Goal: Information Seeking & Learning: Learn about a topic

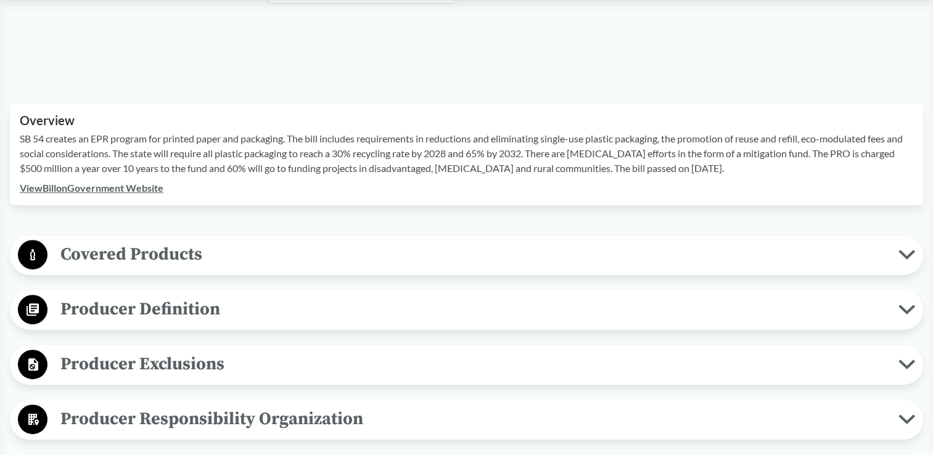
scroll to position [370, 0]
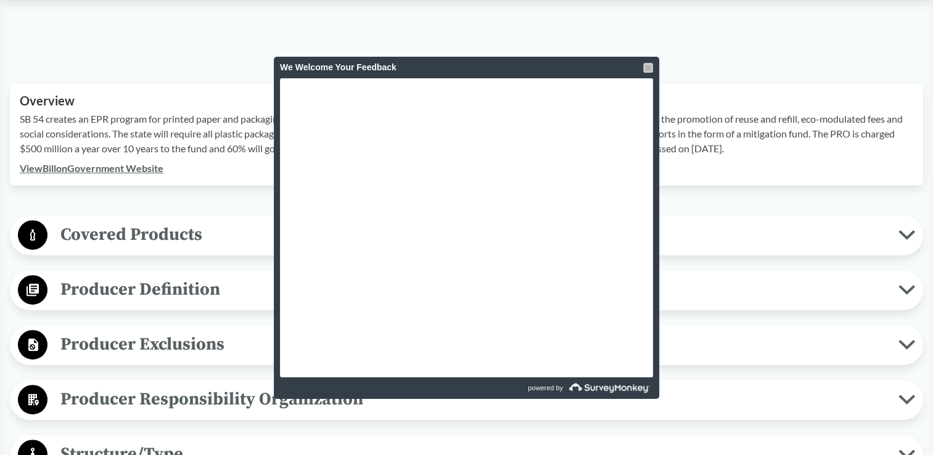
click at [648, 67] on div at bounding box center [648, 68] width 10 height 10
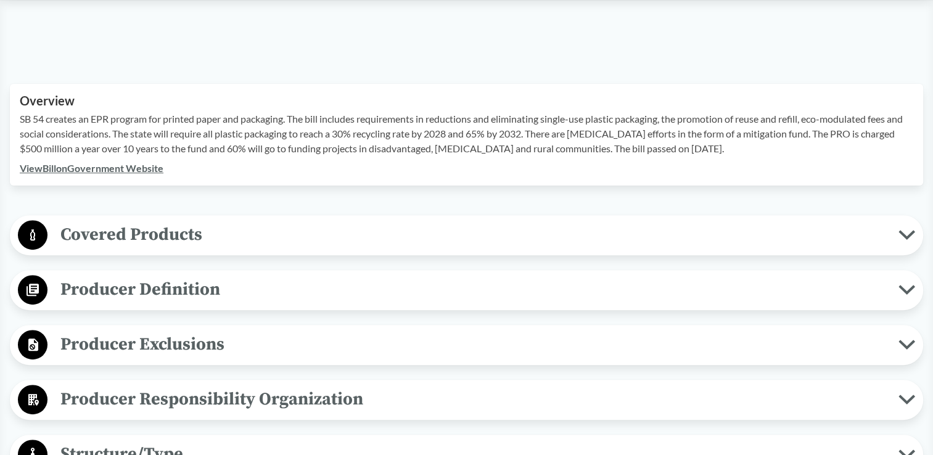
click at [146, 226] on span "Covered Products" at bounding box center [472, 235] width 851 height 28
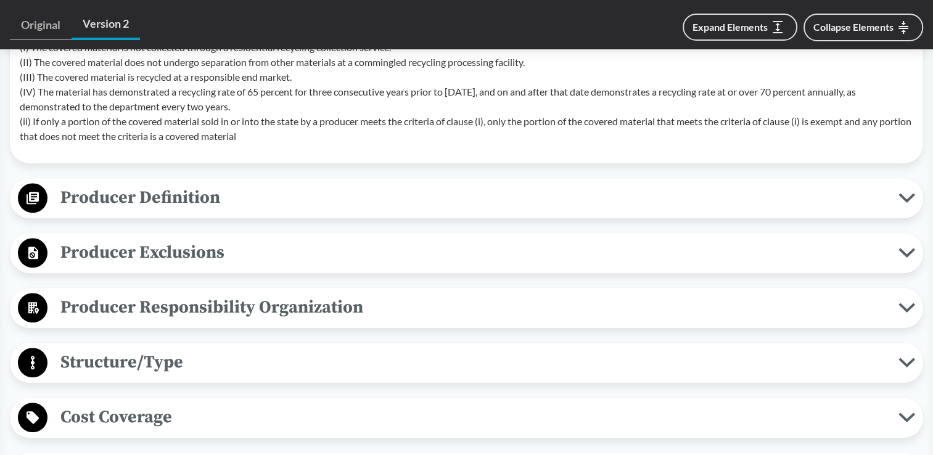
scroll to position [925, 0]
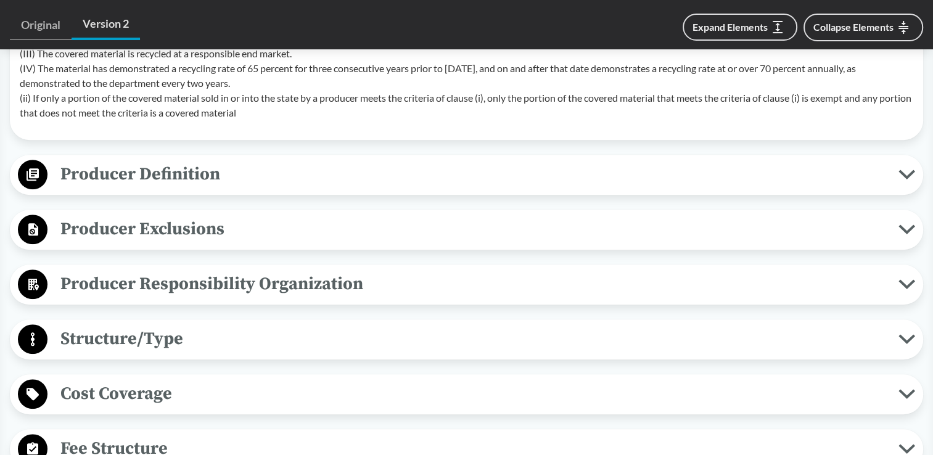
click at [289, 165] on span "Producer Definition" at bounding box center [472, 174] width 851 height 28
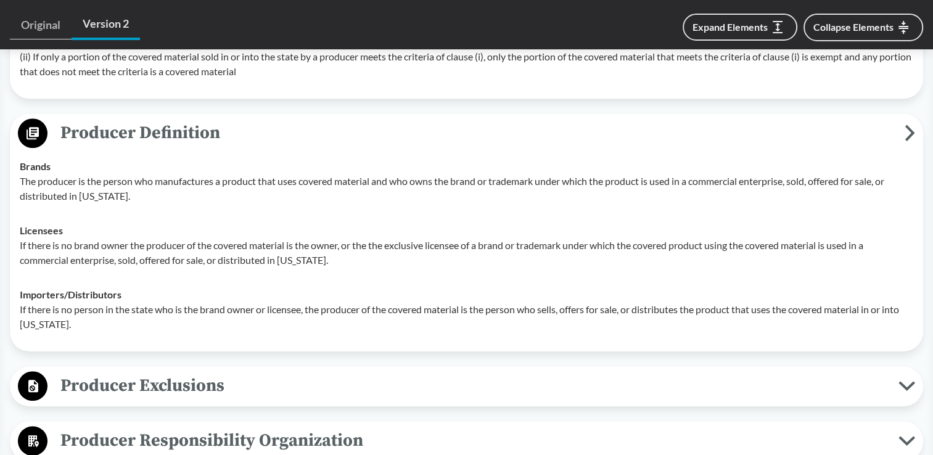
scroll to position [987, 0]
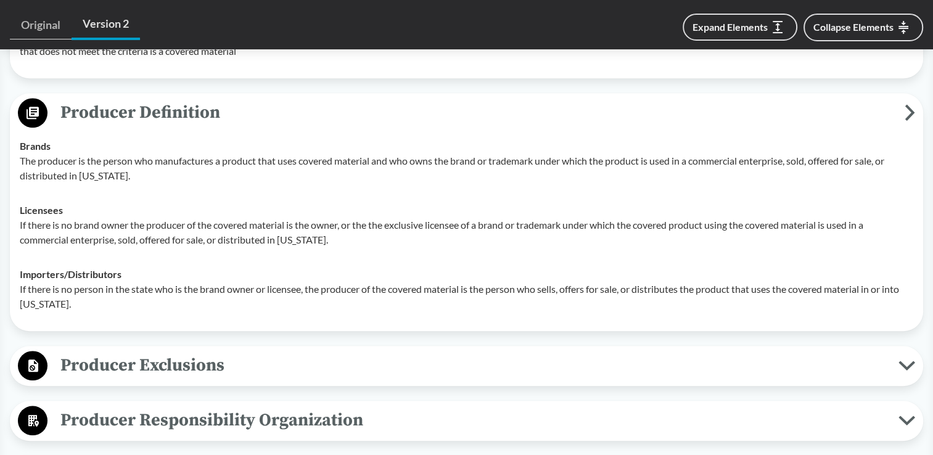
click at [378, 366] on span "Producer Exclusions" at bounding box center [472, 365] width 851 height 28
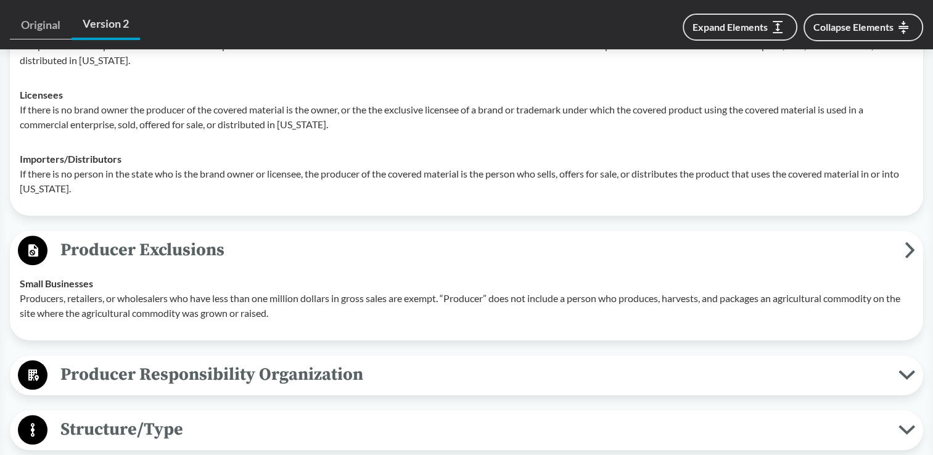
scroll to position [1233, 0]
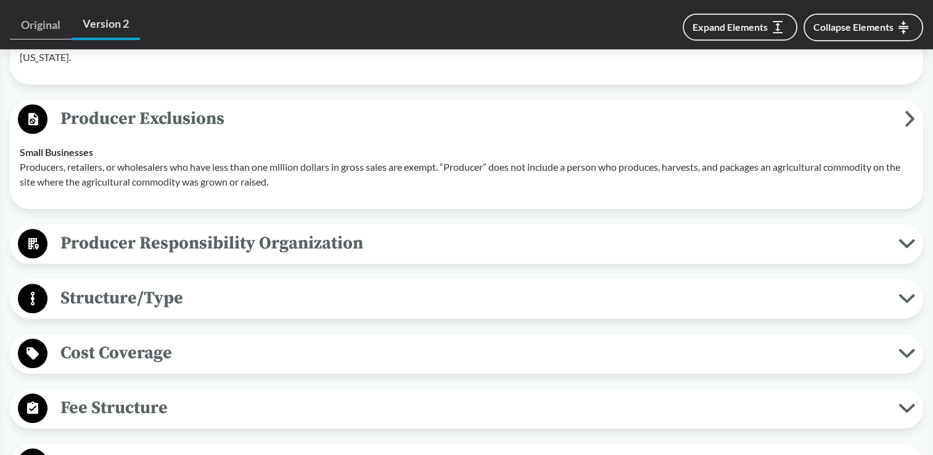
click at [236, 231] on span "Producer Responsibility Organization" at bounding box center [472, 243] width 851 height 28
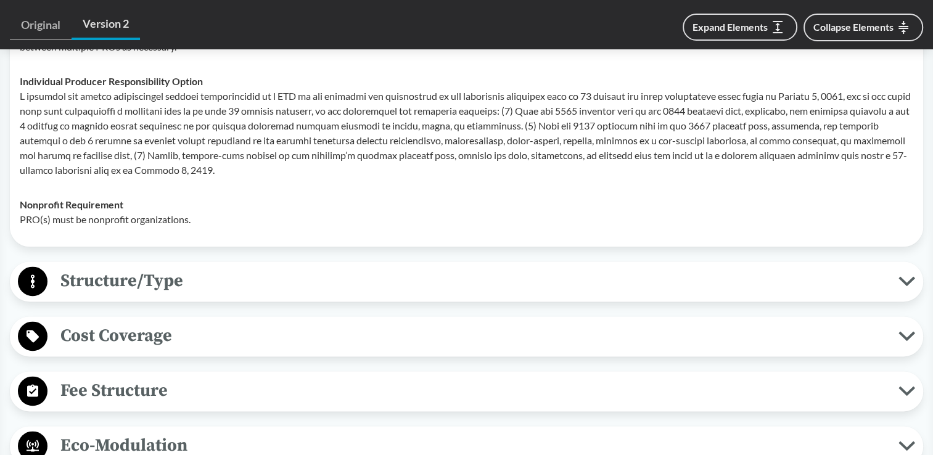
scroll to position [1603, 0]
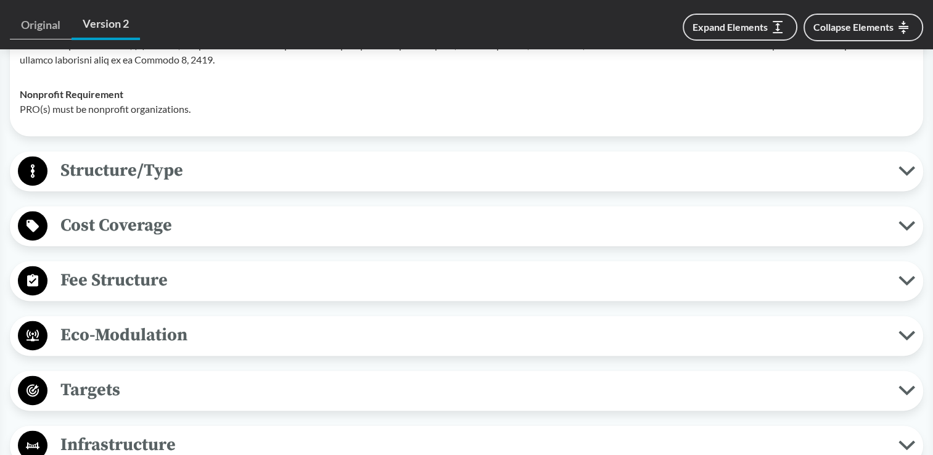
click at [321, 170] on span "Structure/Type" at bounding box center [472, 171] width 851 height 28
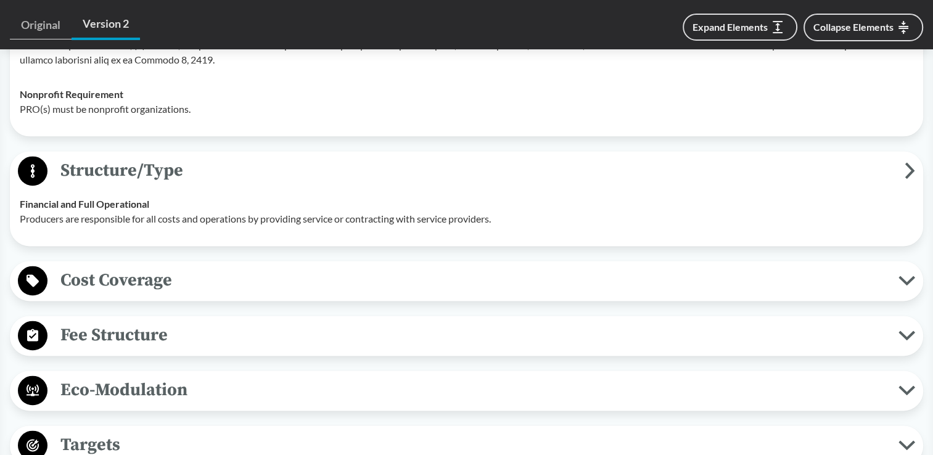
click at [290, 281] on span "Cost Coverage" at bounding box center [472, 280] width 851 height 28
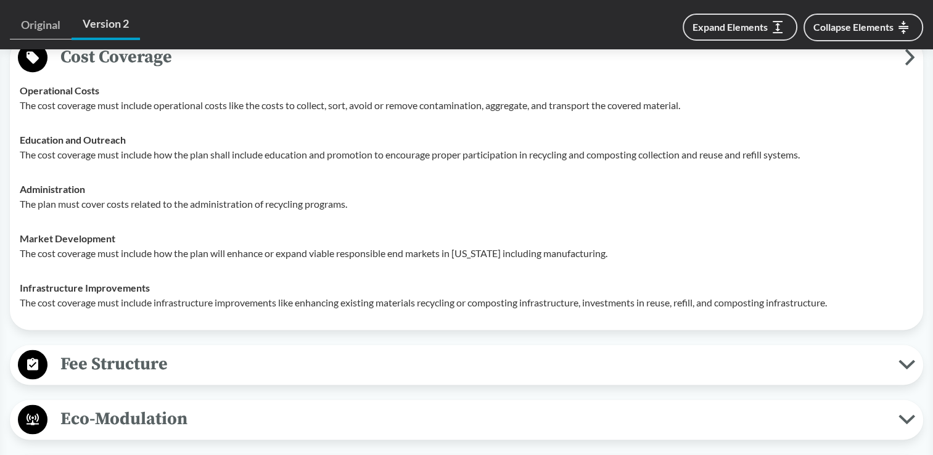
scroll to position [1973, 0]
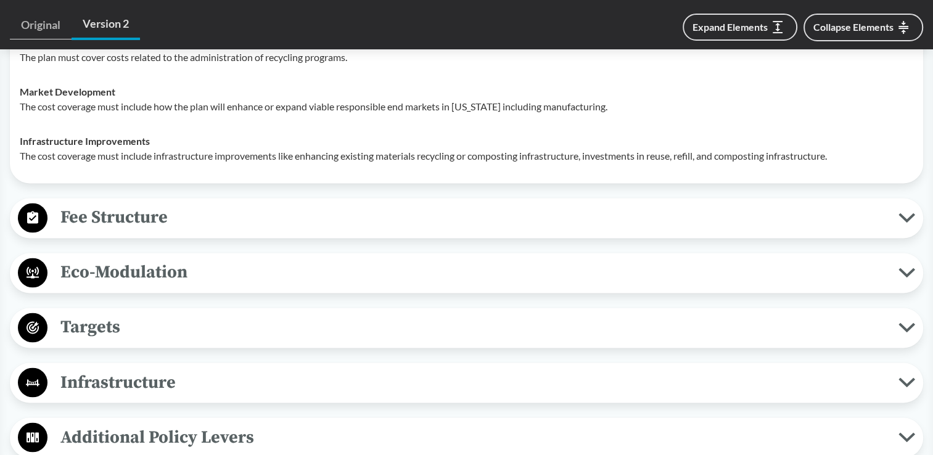
click at [229, 211] on span "Fee Structure" at bounding box center [472, 217] width 851 height 28
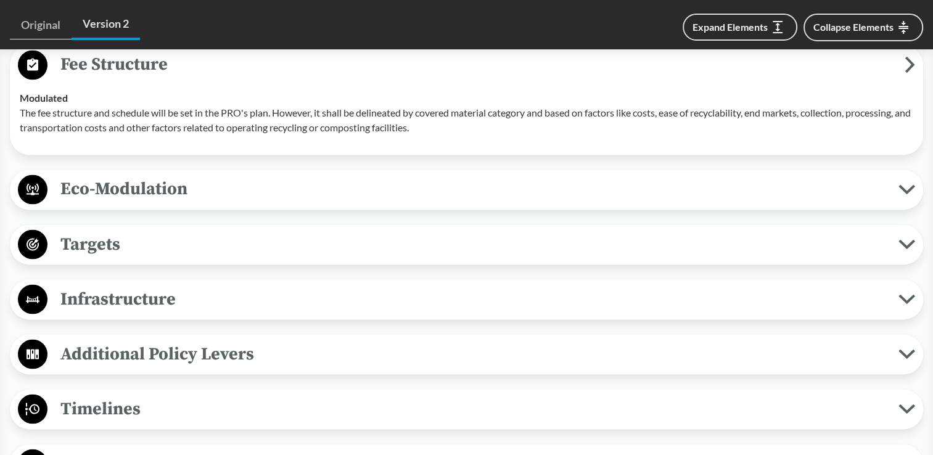
scroll to position [2097, 0]
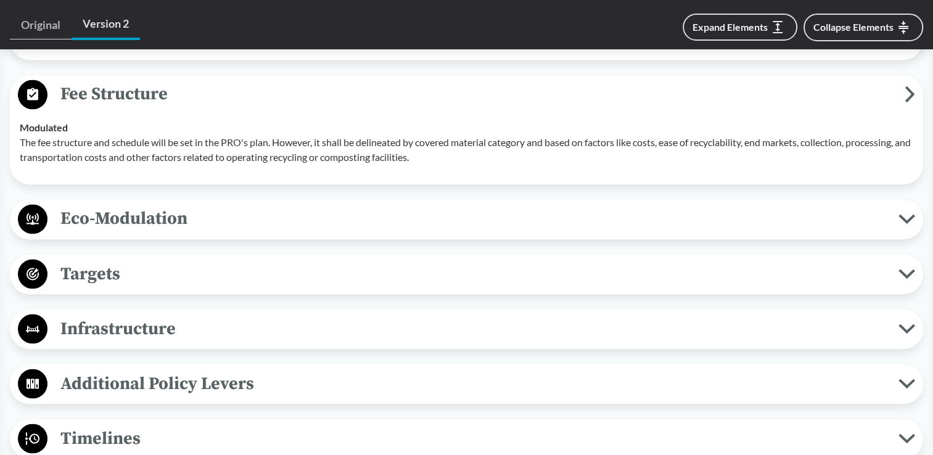
click at [234, 220] on span "Eco-Modulation" at bounding box center [472, 219] width 851 height 28
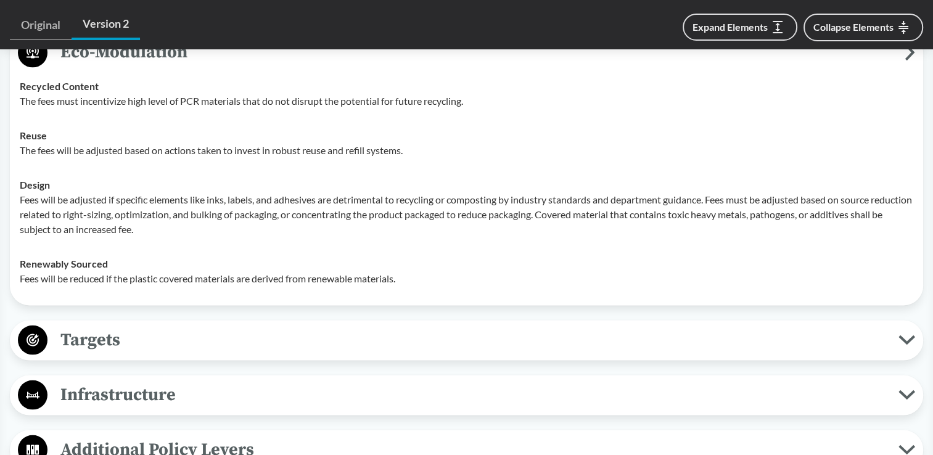
scroll to position [2282, 0]
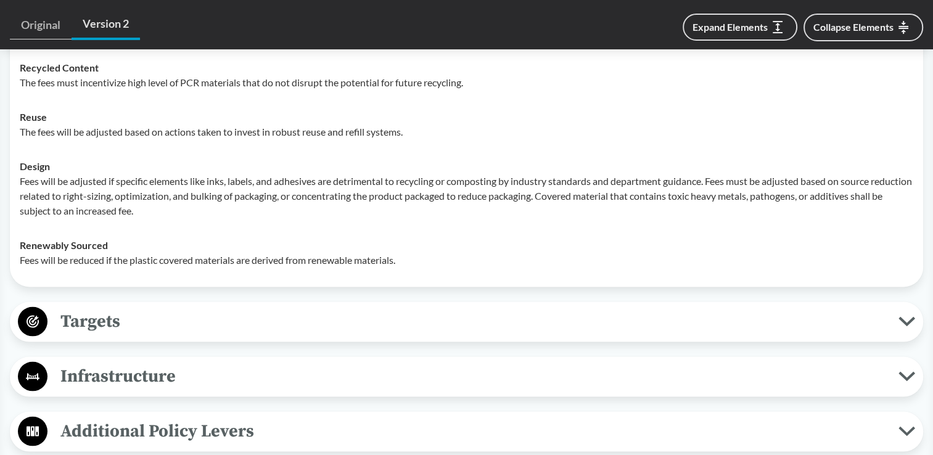
click at [314, 317] on span "Targets" at bounding box center [472, 321] width 851 height 28
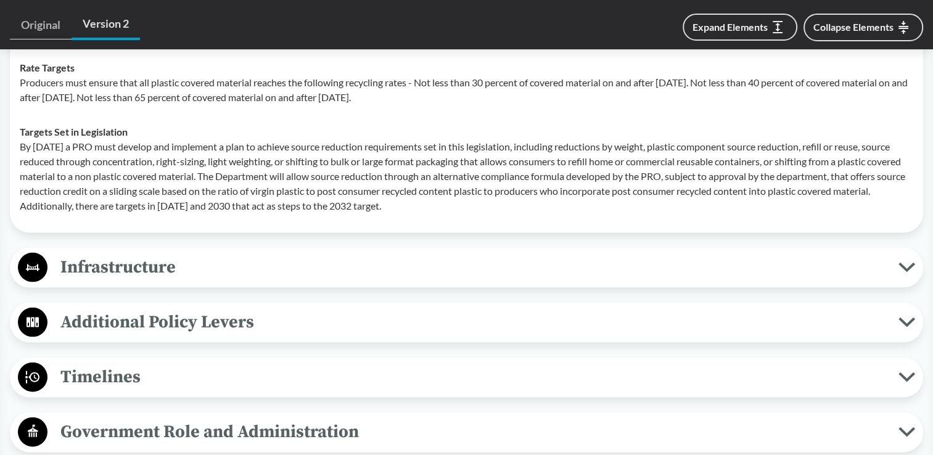
scroll to position [2590, 0]
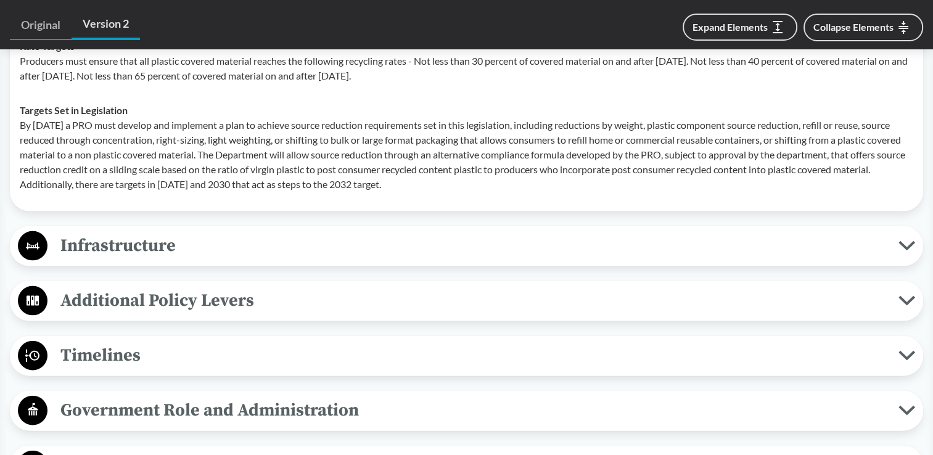
click at [570, 173] on p "By [DATE] a PRO must develop and implement a plan to achieve source reduction r…" at bounding box center [467, 155] width 894 height 74
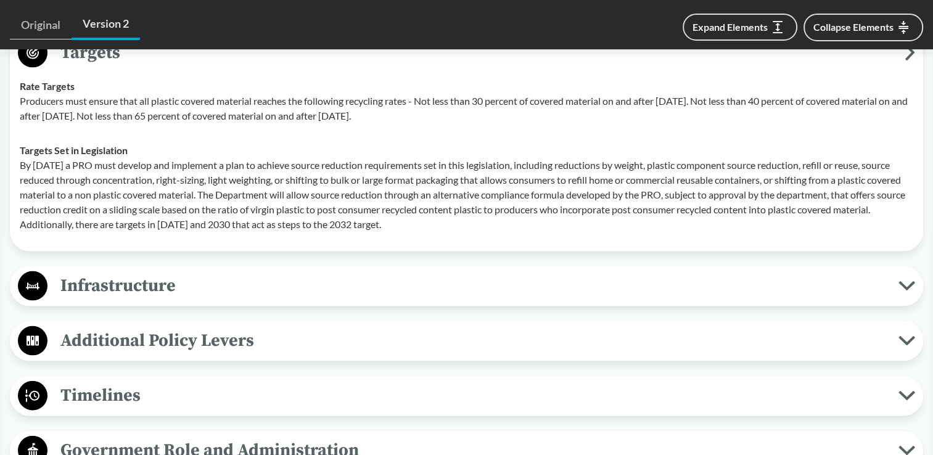
scroll to position [2528, 0]
